Goal: Information Seeking & Learning: Learn about a topic

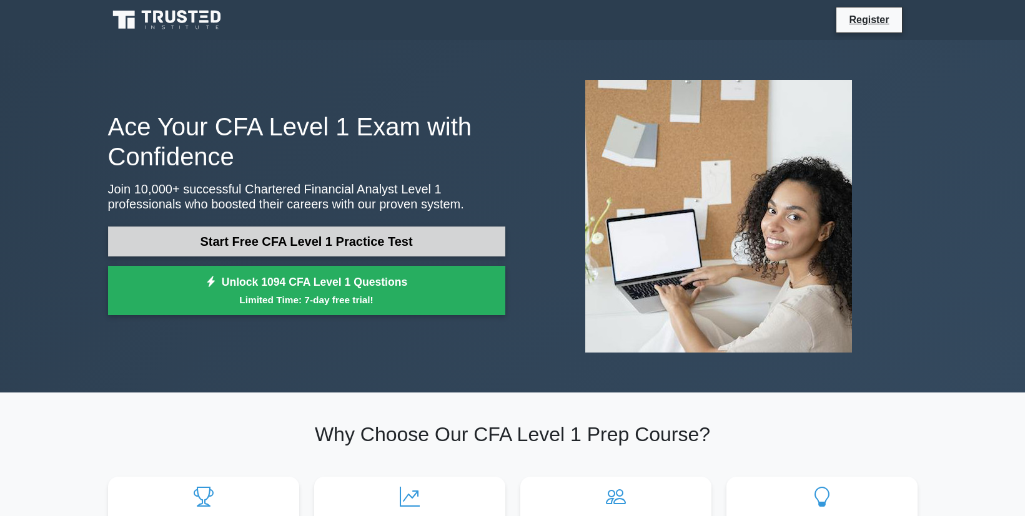
click at [388, 240] on link "Start Free CFA Level 1 Practice Test" at bounding box center [306, 242] width 397 height 30
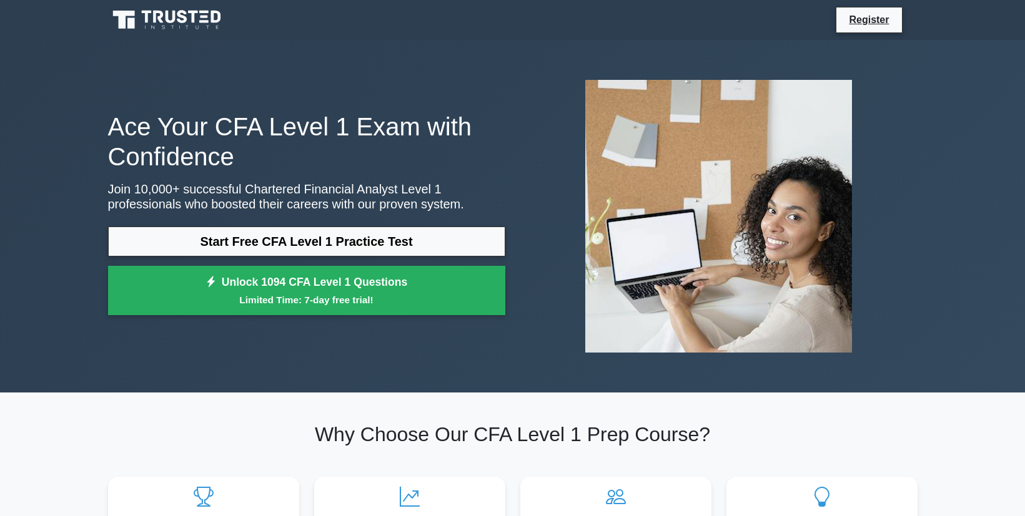
click at [160, 16] on icon at bounding box center [158, 17] width 10 height 12
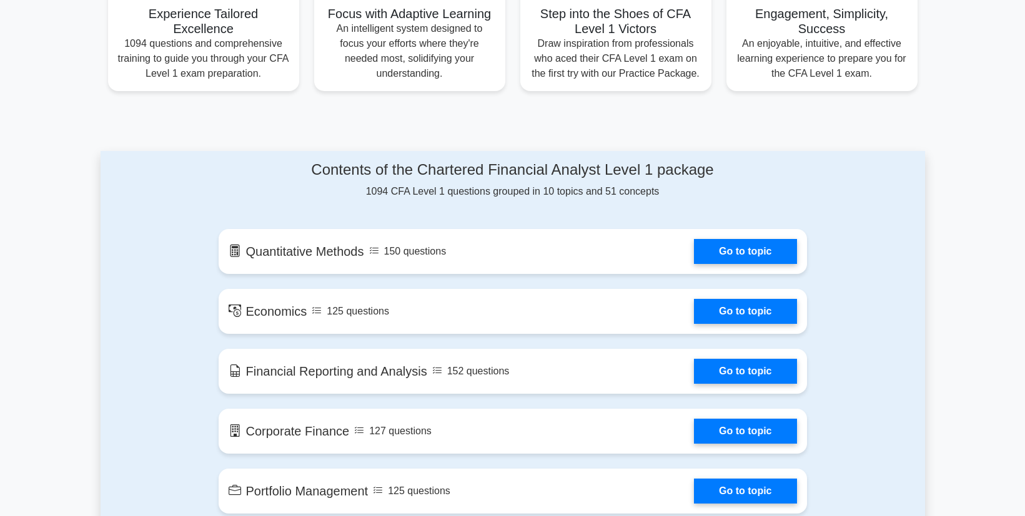
scroll to position [538, 0]
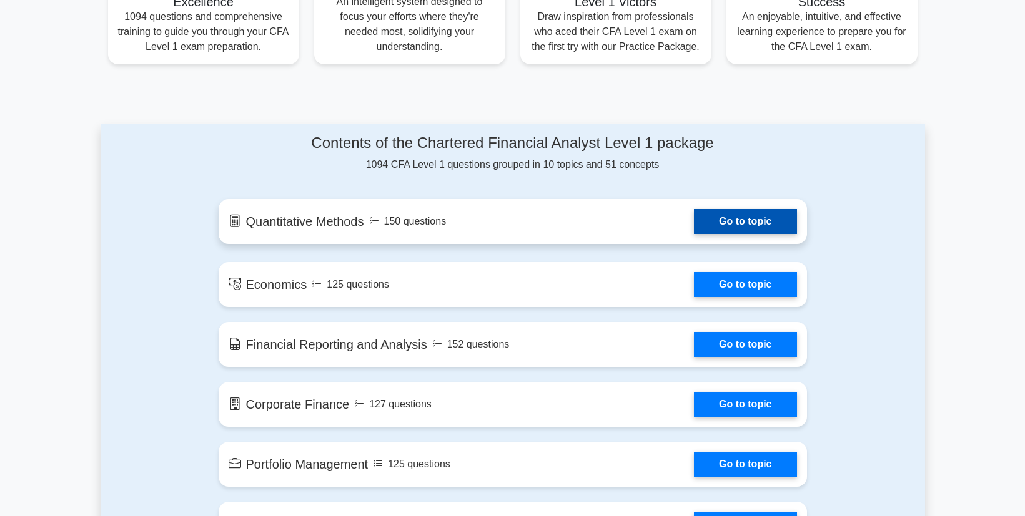
click at [724, 219] on link "Go to topic" at bounding box center [745, 221] width 102 height 25
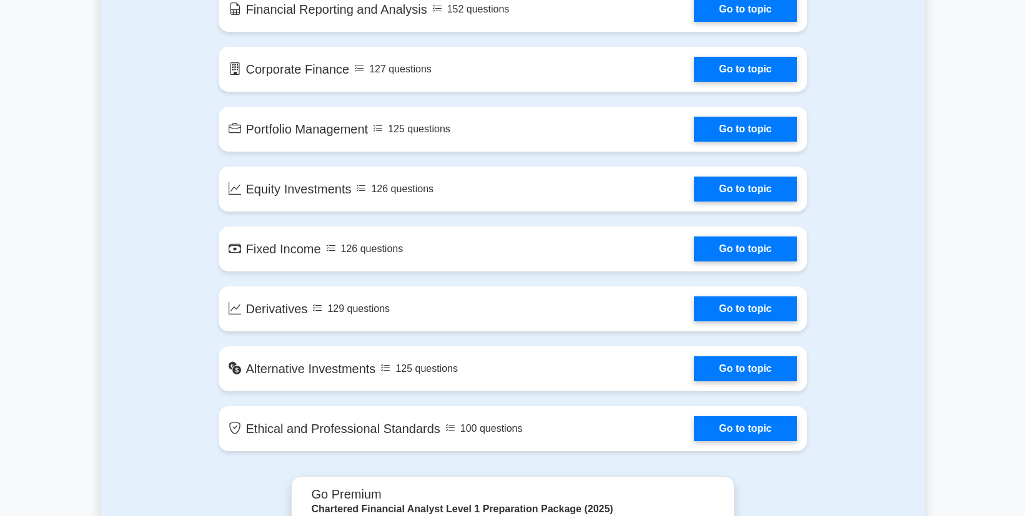
scroll to position [599, 0]
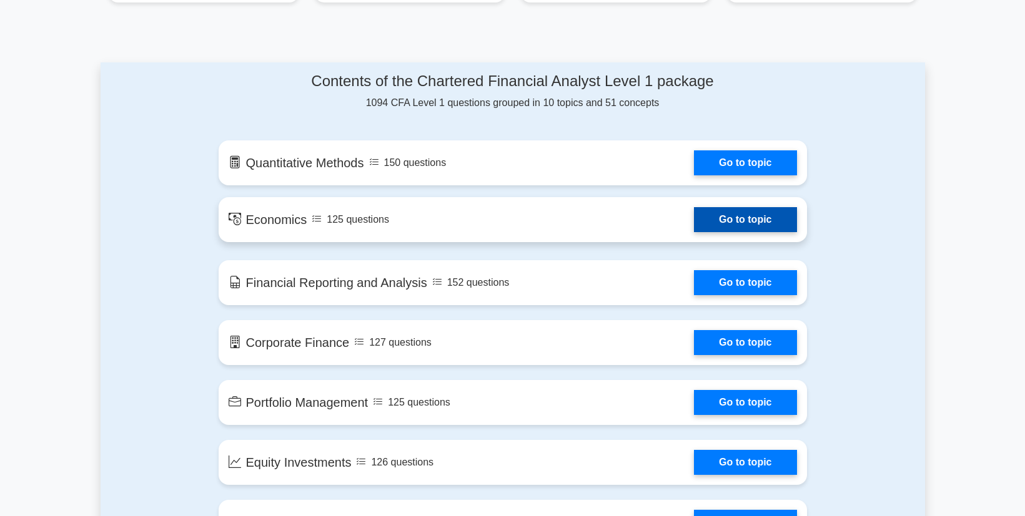
click at [746, 220] on link "Go to topic" at bounding box center [745, 219] width 102 height 25
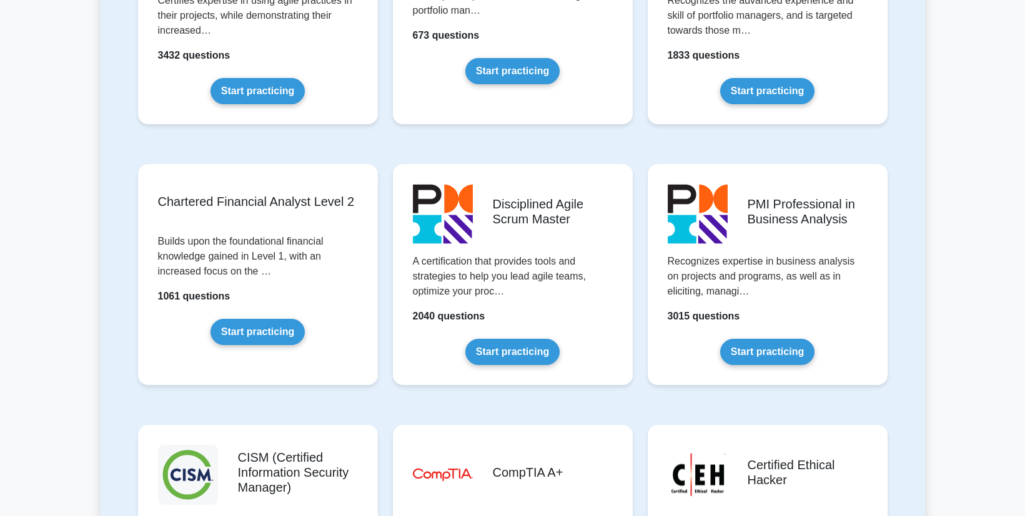
scroll to position [1441, 0]
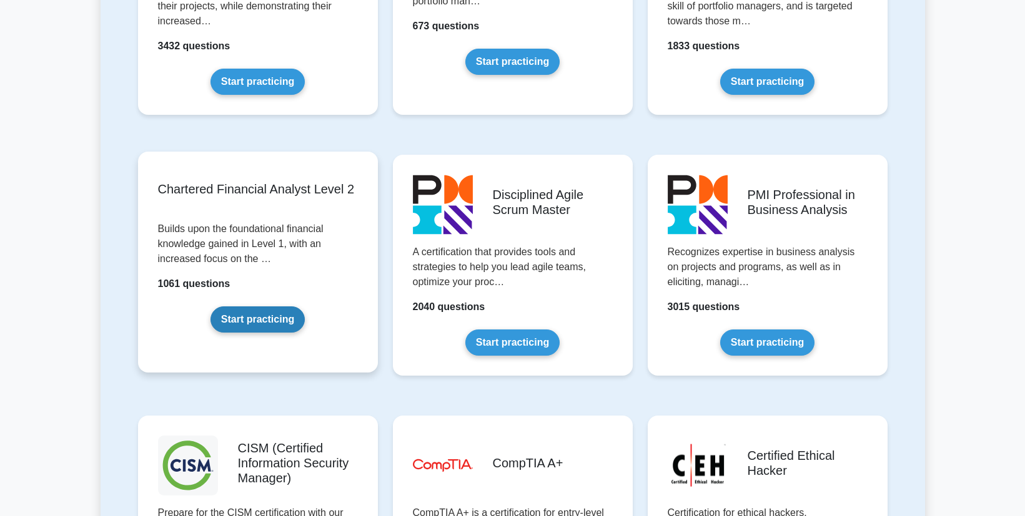
click at [284, 325] on link "Start practicing" at bounding box center [257, 320] width 94 height 26
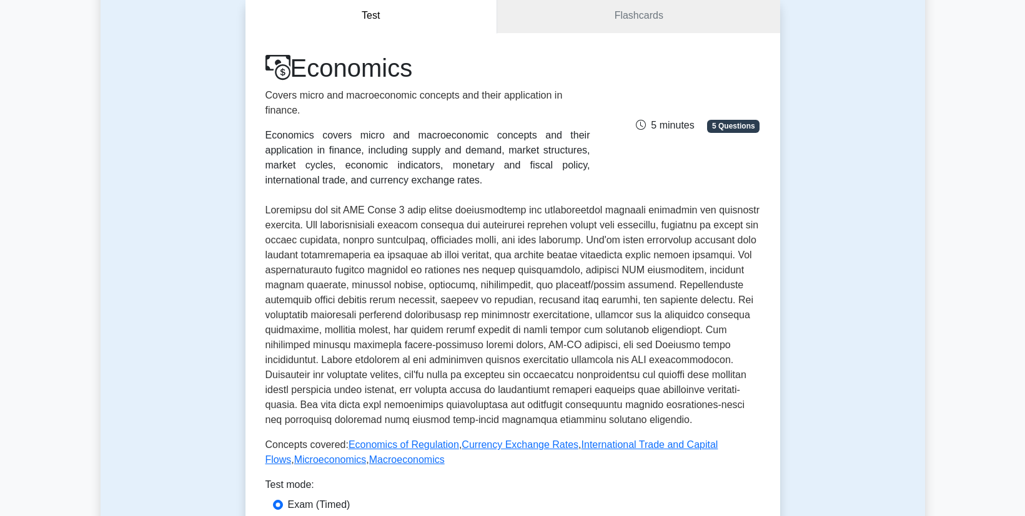
scroll to position [86, 0]
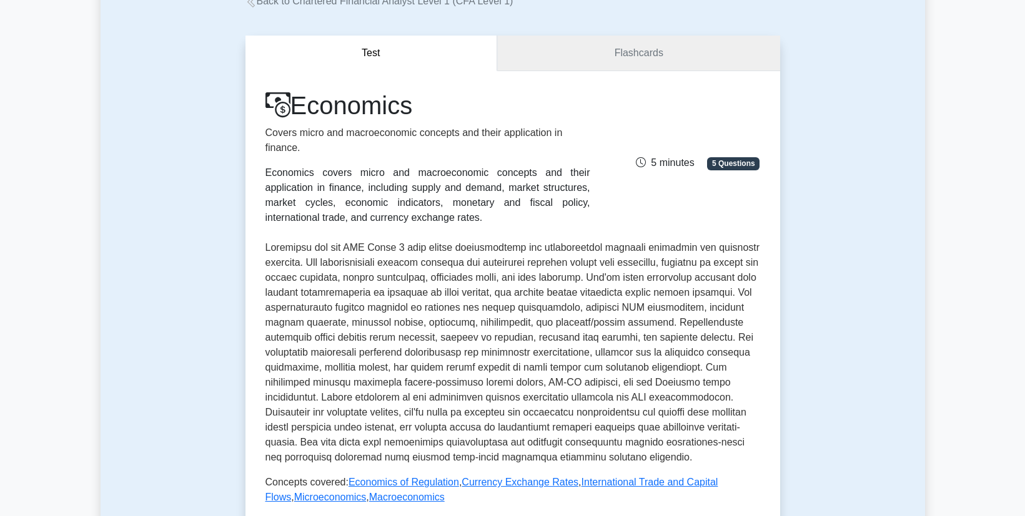
click at [672, 52] on link "Flashcards" at bounding box center [638, 54] width 282 height 36
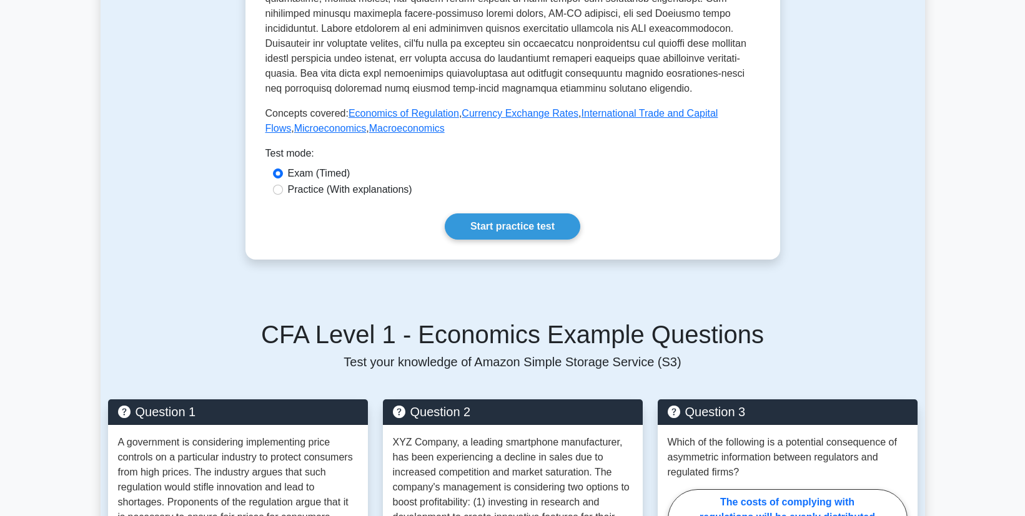
scroll to position [458, 0]
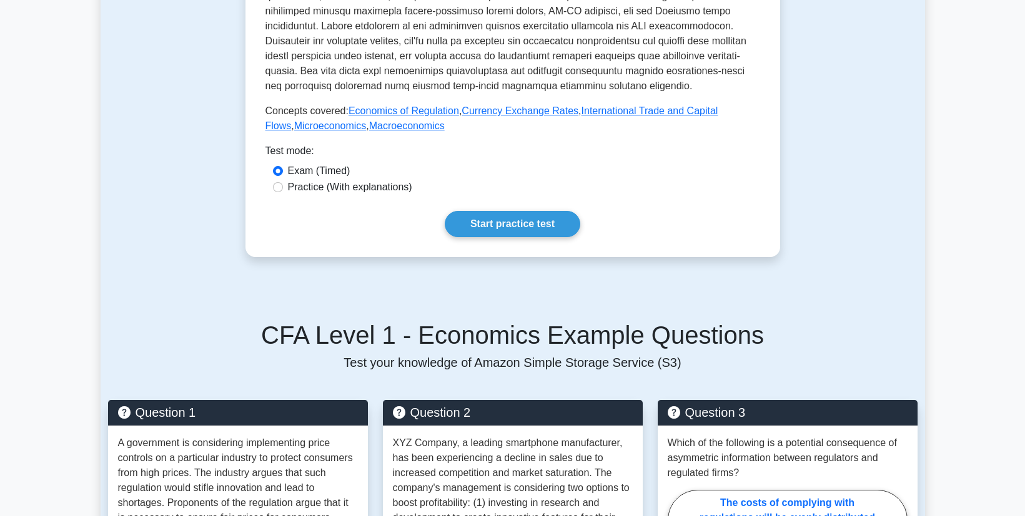
click at [310, 191] on label "Practice (With explanations)" at bounding box center [350, 187] width 124 height 15
click at [283, 191] on input "Practice (With explanations)" at bounding box center [278, 187] width 10 height 10
radio input "true"
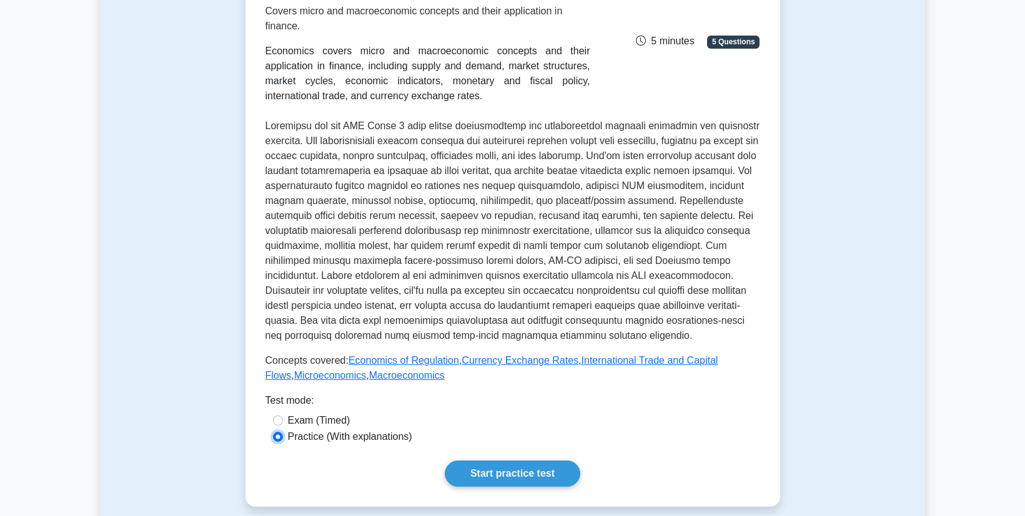
scroll to position [207, 0]
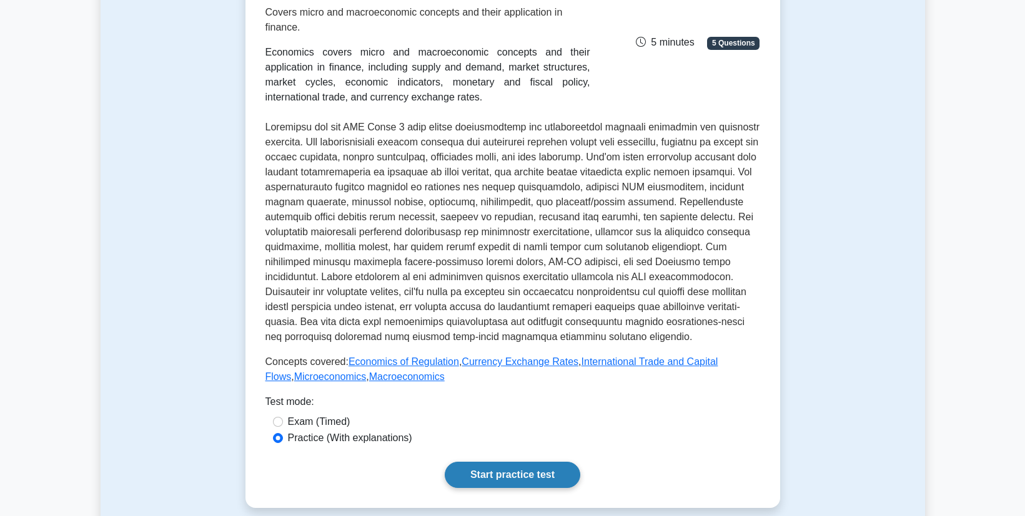
click at [516, 484] on link "Start practice test" at bounding box center [512, 475] width 135 height 26
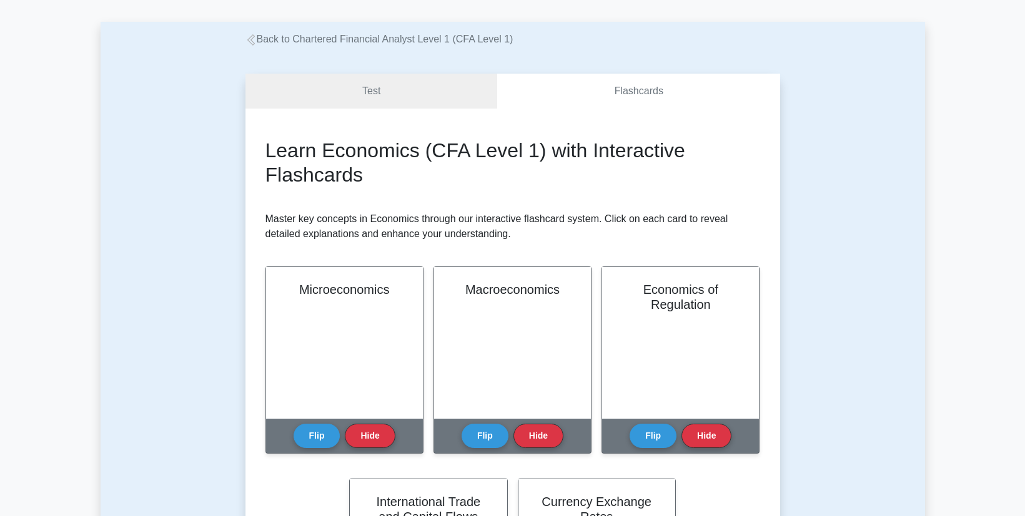
scroll to position [150, 0]
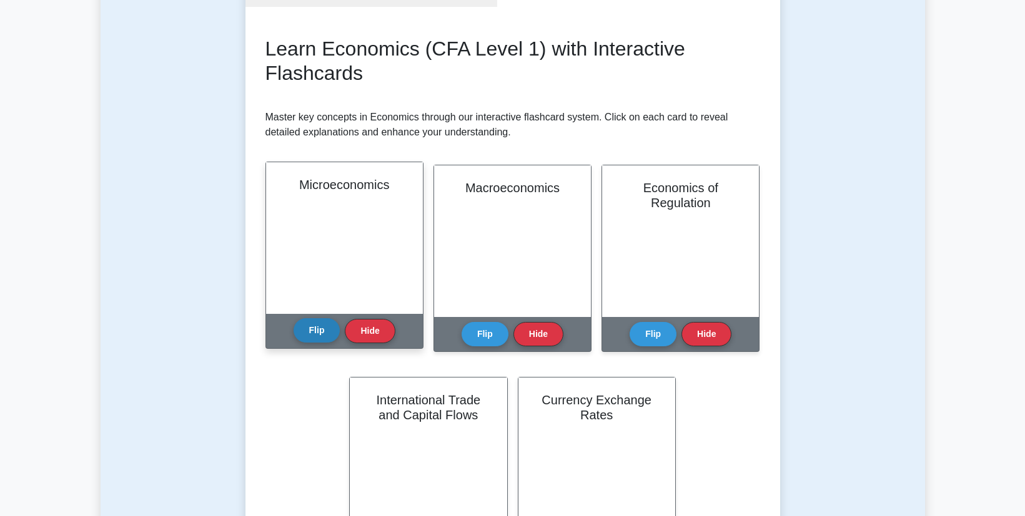
click at [322, 335] on button "Flip" at bounding box center [316, 330] width 47 height 24
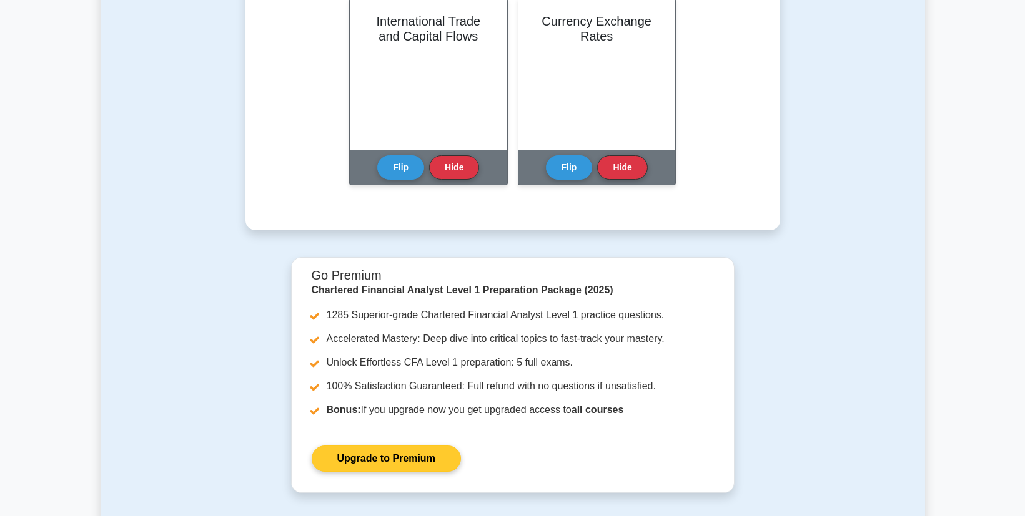
scroll to position [531, 0]
click at [410, 461] on link "Upgrade to Premium" at bounding box center [386, 459] width 149 height 26
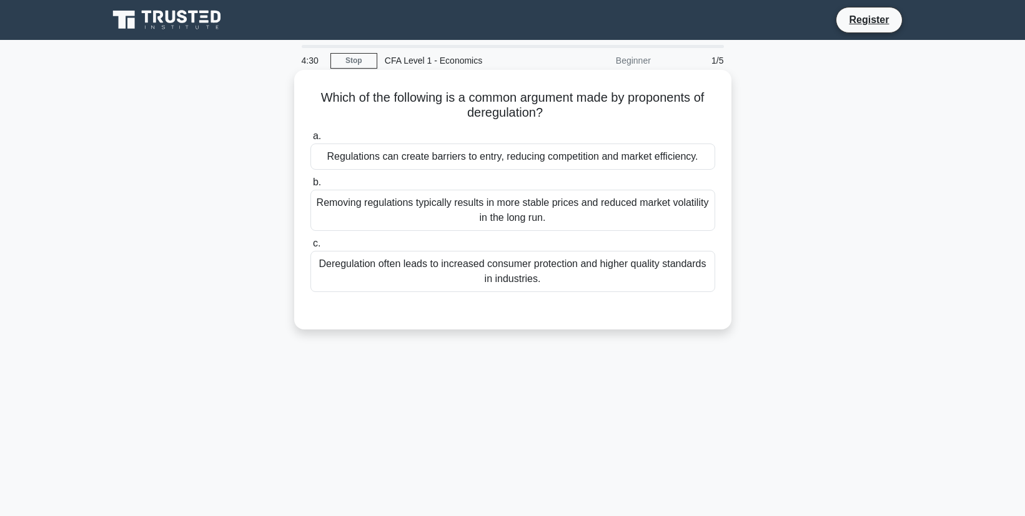
click at [528, 277] on div "Deregulation often leads to increased consumer protection and higher quality st…" at bounding box center [512, 271] width 405 height 41
click at [310, 248] on input "c. Deregulation often leads to increased consumer protection and higher quality…" at bounding box center [310, 244] width 0 height 8
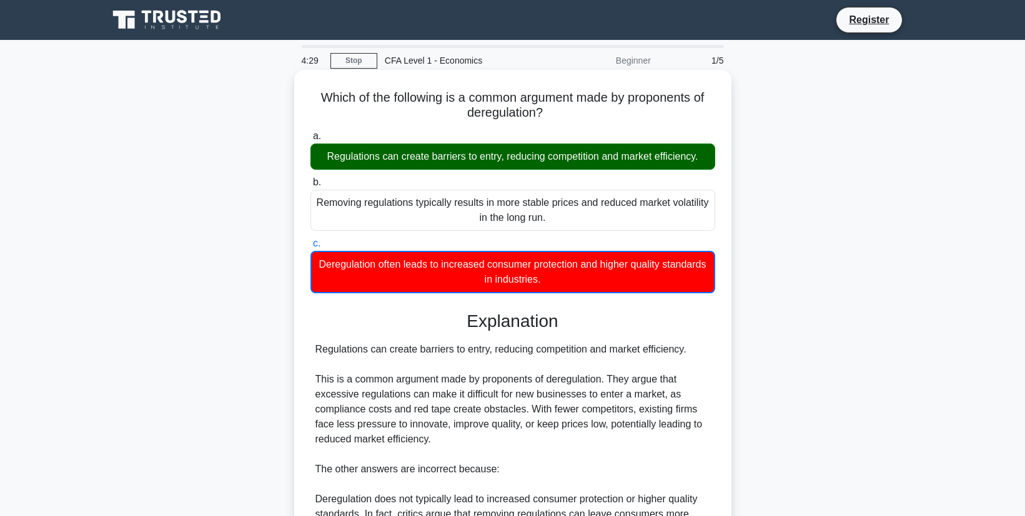
click at [541, 217] on div "Removing regulations typically results in more stable prices and reduced market…" at bounding box center [512, 210] width 405 height 41
click at [310, 187] on input "b. Removing regulations typically results in more stable prices and reduced mar…" at bounding box center [310, 183] width 0 height 8
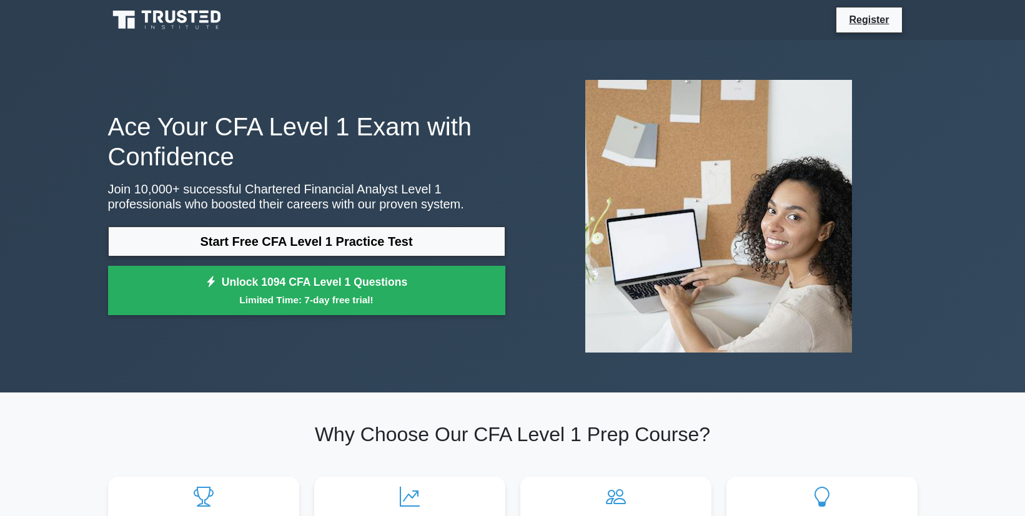
click at [194, 14] on icon at bounding box center [194, 17] width 10 height 12
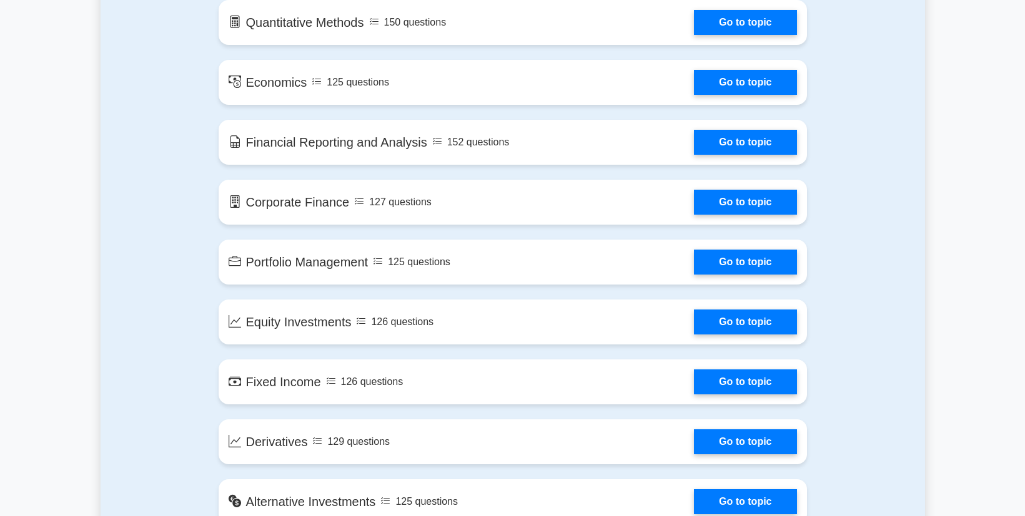
scroll to position [585, 0]
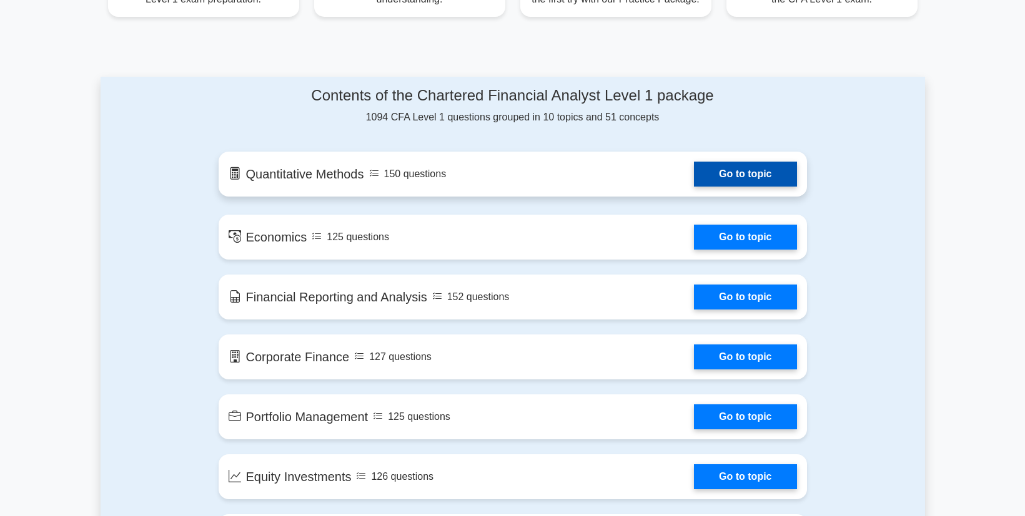
click at [707, 185] on link "Go to topic" at bounding box center [745, 174] width 102 height 25
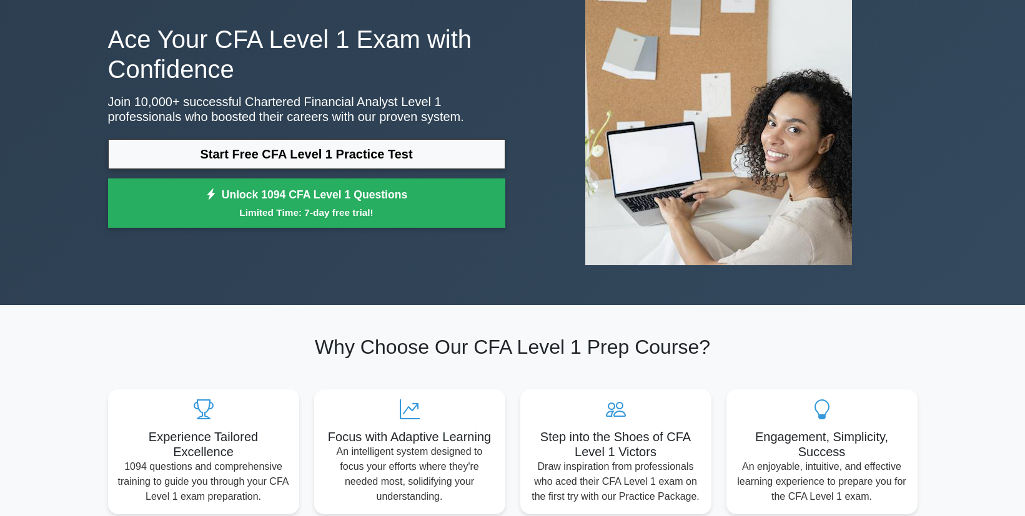
scroll to position [0, 0]
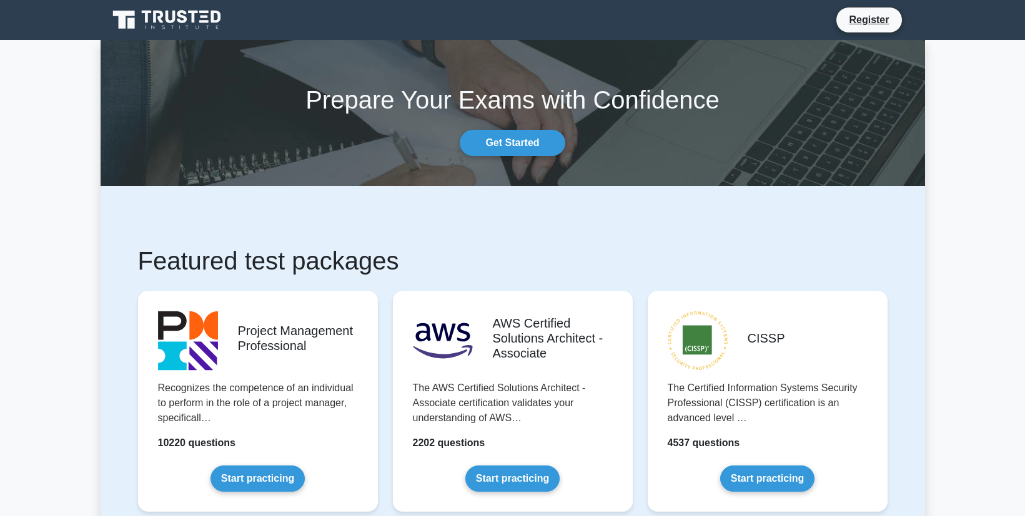
click at [187, 20] on icon at bounding box center [182, 16] width 10 height 13
click at [193, 10] on icon at bounding box center [168, 20] width 120 height 24
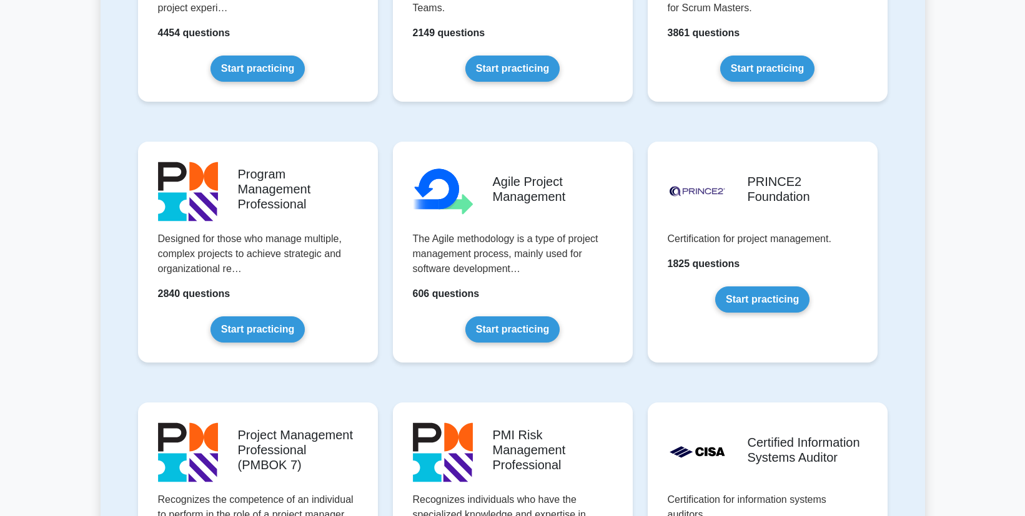
scroll to position [590, 0]
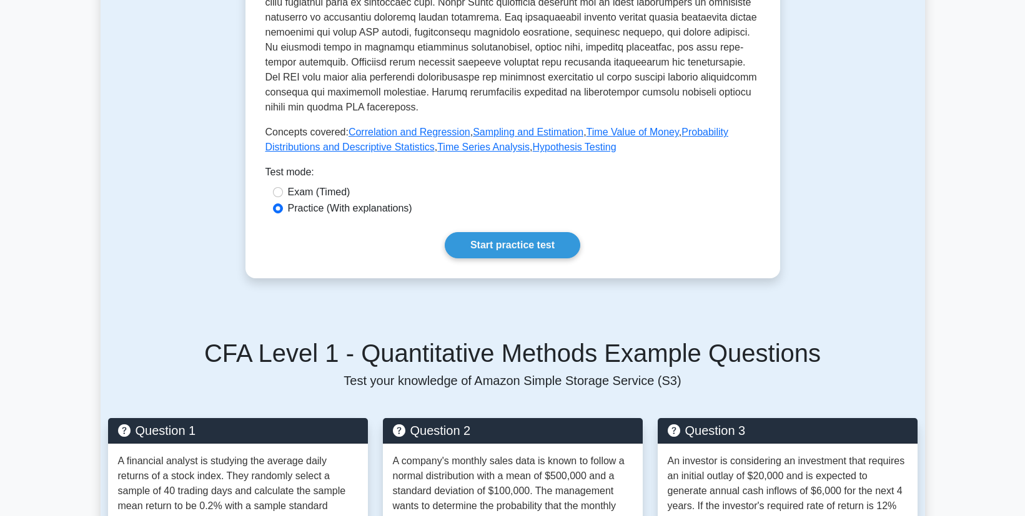
scroll to position [534, 0]
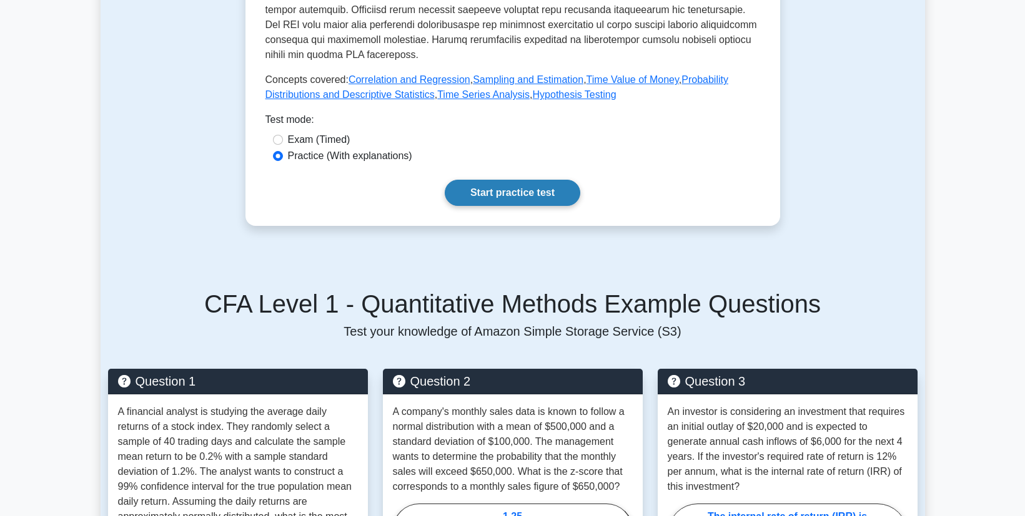
click at [493, 200] on link "Start practice test" at bounding box center [512, 193] width 135 height 26
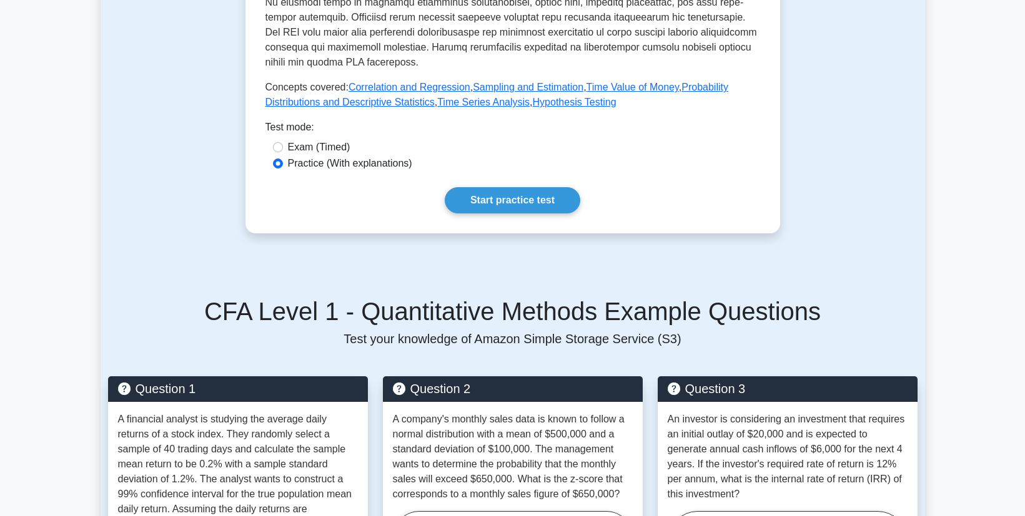
click at [312, 149] on label "Exam (Timed)" at bounding box center [319, 147] width 62 height 15
click at [283, 149] on input "Exam (Timed)" at bounding box center [278, 147] width 10 height 10
radio input "true"
click at [498, 207] on link "Start practice test" at bounding box center [512, 200] width 135 height 26
